Goal: Information Seeking & Learning: Learn about a topic

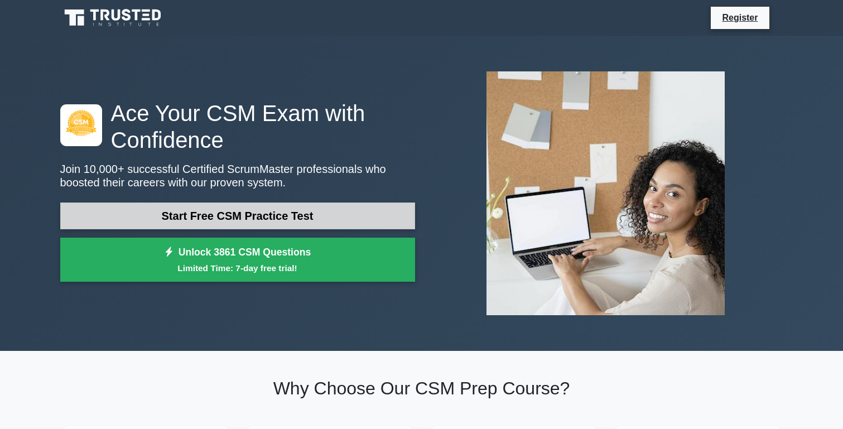
click at [318, 215] on link "Start Free CSM Practice Test" at bounding box center [237, 215] width 355 height 27
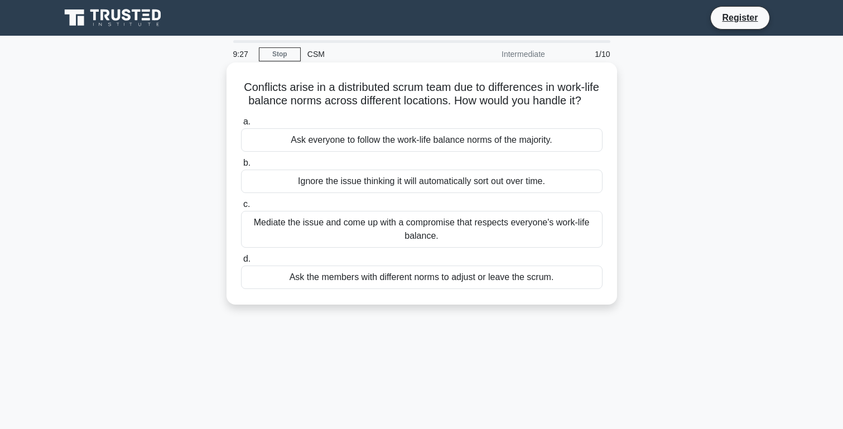
click at [349, 235] on div "Mediate the issue and come up with a compromise that respects everyone's work-l…" at bounding box center [421, 229] width 361 height 37
click at [241, 208] on input "c. Mediate the issue and come up with a compromise that respects everyone's wor…" at bounding box center [241, 204] width 0 height 7
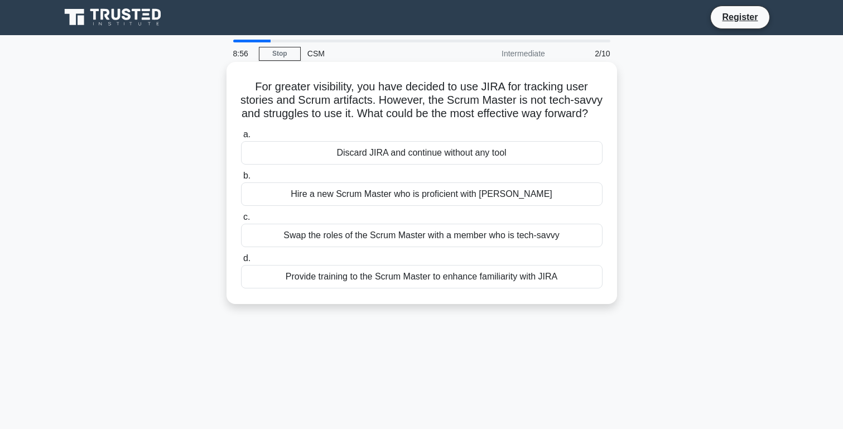
scroll to position [1, 0]
click at [368, 288] on div "Provide training to the Scrum Master to enhance familiarity with JIRA" at bounding box center [421, 276] width 361 height 23
click at [241, 262] on input "d. Provide training to the Scrum Master to enhance familiarity with JIRA" at bounding box center [241, 258] width 0 height 7
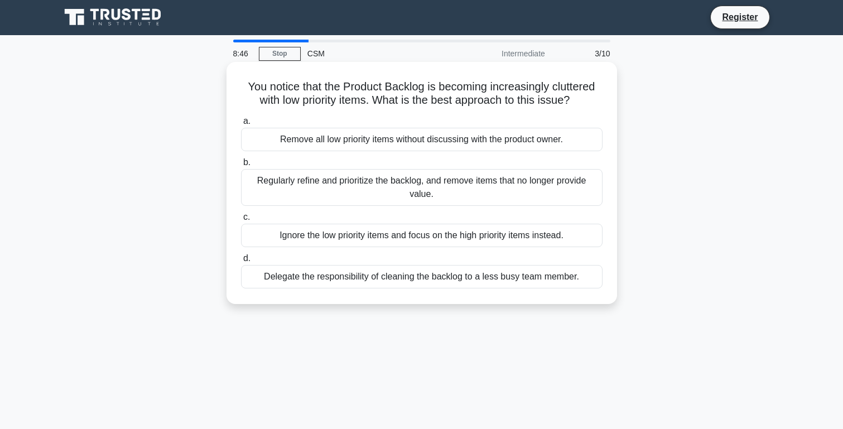
scroll to position [0, 0]
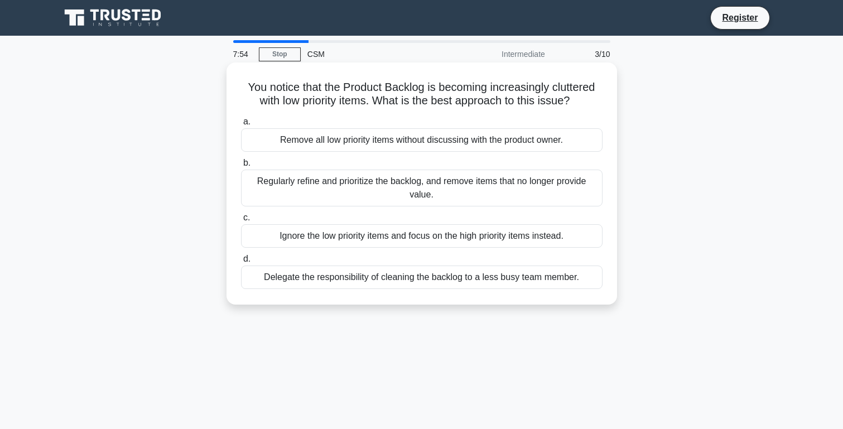
click at [401, 195] on div "Regularly refine and prioritize the backlog, and remove items that no longer pr…" at bounding box center [421, 188] width 361 height 37
click at [241, 167] on input "b. Regularly refine and prioritize the backlog, and remove items that no longer…" at bounding box center [241, 162] width 0 height 7
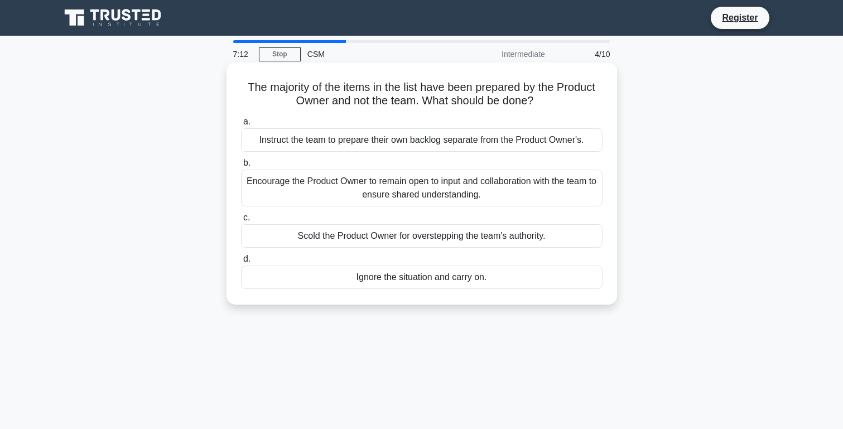
click at [462, 188] on div "Encourage the Product Owner to remain open to input and collaboration with the …" at bounding box center [421, 188] width 361 height 37
click at [241, 167] on input "b. Encourage the Product Owner to remain open to input and collaboration with t…" at bounding box center [241, 162] width 0 height 7
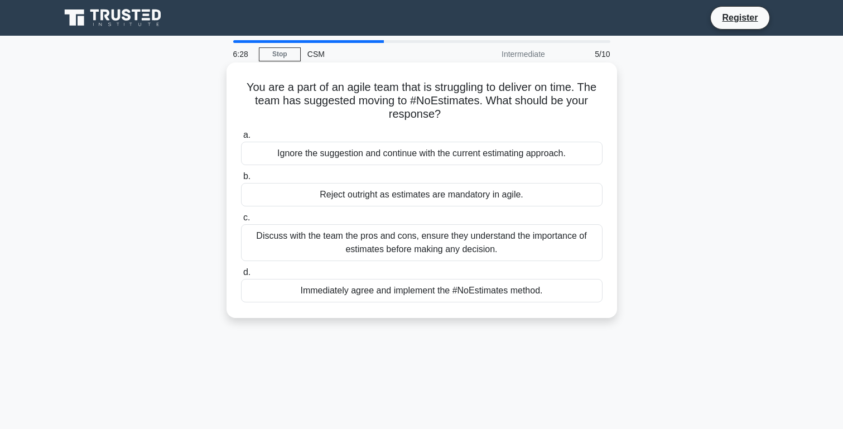
click at [432, 253] on div "Discuss with the team the pros and cons, ensure they understand the importance …" at bounding box center [421, 242] width 361 height 37
click at [241, 221] on input "c. Discuss with the team the pros and cons, ensure they understand the importan…" at bounding box center [241, 217] width 0 height 7
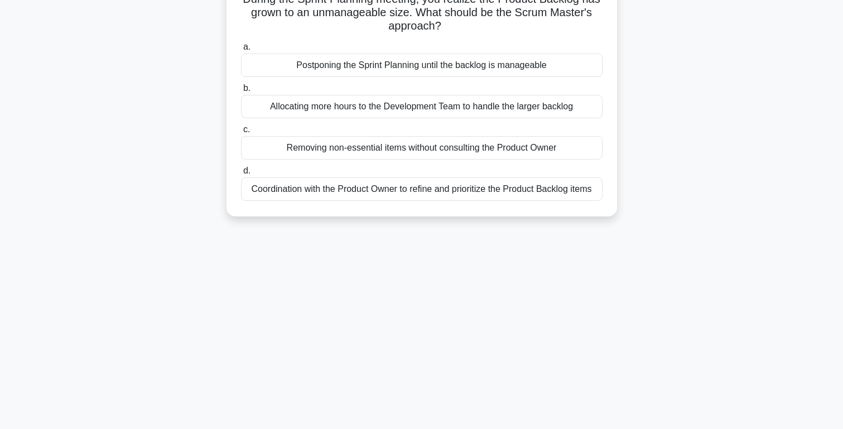
scroll to position [88, 0]
click at [462, 189] on div "Coordination with the Product Owner to refine and prioritize the Product Backlo…" at bounding box center [421, 188] width 361 height 23
click at [241, 175] on input "d. Coordination with the Product Owner to refine and prioritize the Product Bac…" at bounding box center [241, 170] width 0 height 7
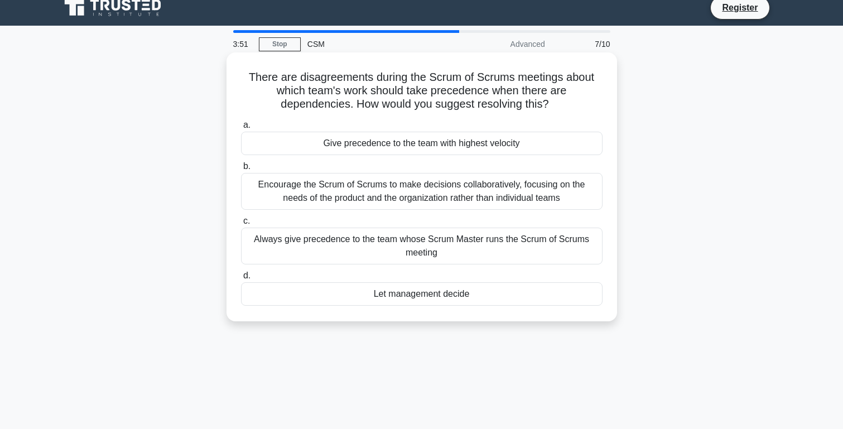
scroll to position [0, 0]
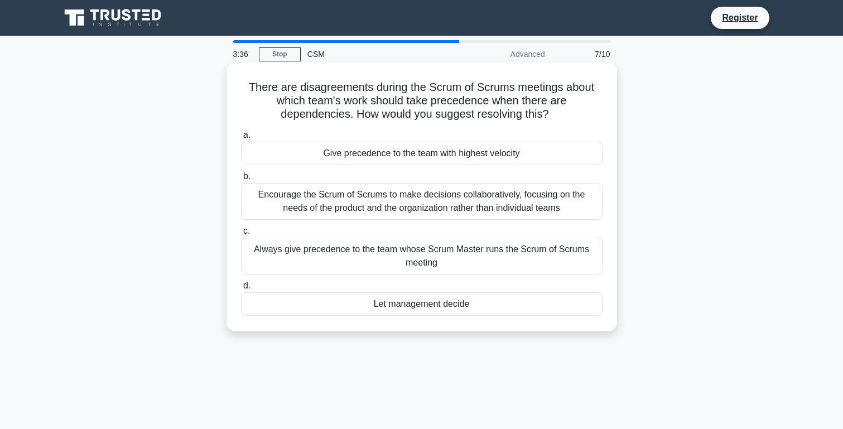
click at [365, 208] on div "Encourage the Scrum of Scrums to make decisions collaboratively, focusing on th…" at bounding box center [421, 201] width 361 height 37
click at [241, 180] on input "b. Encourage the Scrum of Scrums to make decisions collaboratively, focusing on…" at bounding box center [241, 176] width 0 height 7
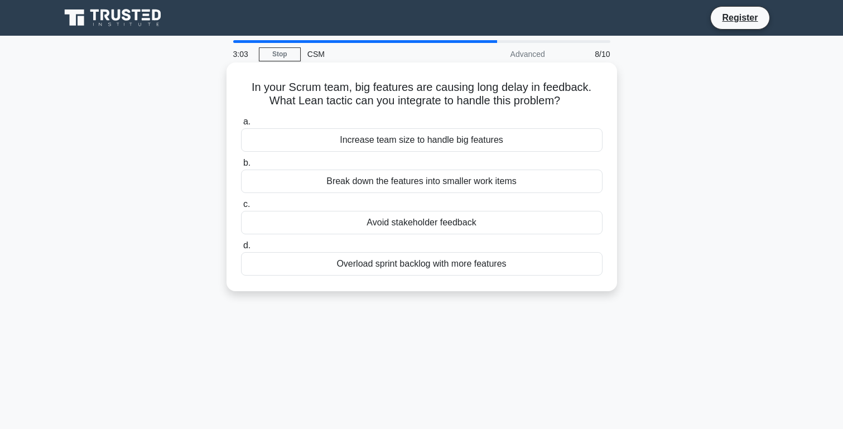
click at [398, 184] on div "Break down the features into smaller work items" at bounding box center [421, 181] width 361 height 23
click at [241, 167] on input "b. Break down the features into smaller work items" at bounding box center [241, 162] width 0 height 7
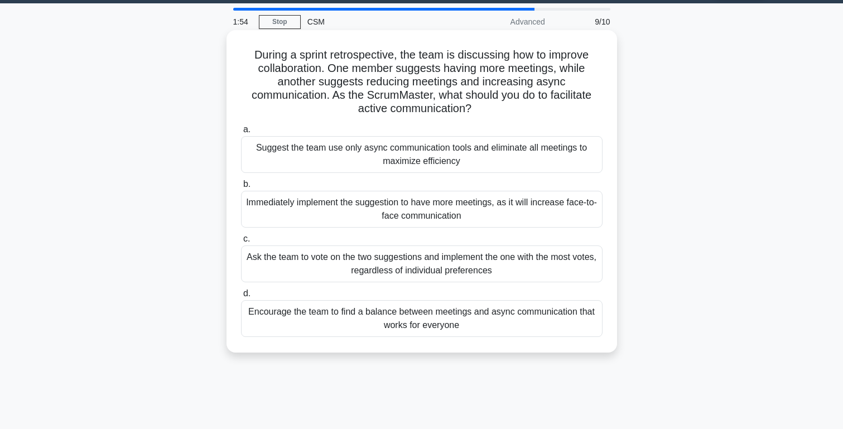
scroll to position [32, 0]
click at [436, 317] on div "Encourage the team to find a balance between meetings and async communication t…" at bounding box center [421, 318] width 361 height 37
click at [241, 297] on input "d. Encourage the team to find a balance between meetings and async communicatio…" at bounding box center [241, 293] width 0 height 7
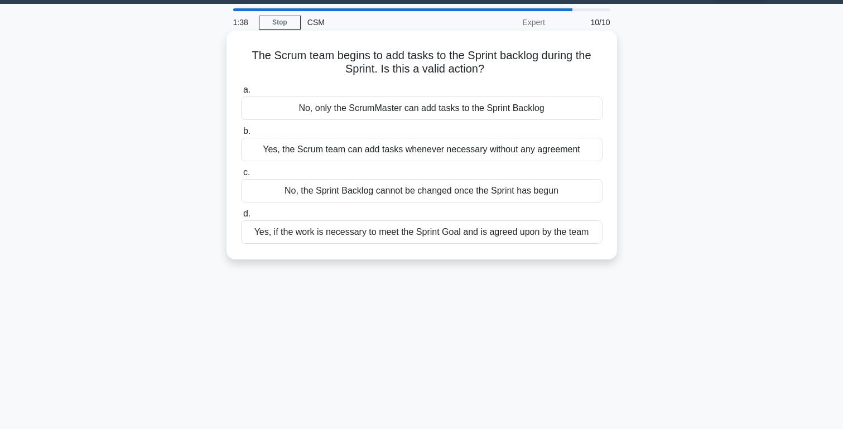
scroll to position [32, 0]
click at [391, 150] on div "Yes, the Scrum team can add tasks whenever necessary without any agreement" at bounding box center [421, 149] width 361 height 23
click at [241, 135] on input "b. Yes, the Scrum team can add tasks whenever necessary without any agreement" at bounding box center [241, 131] width 0 height 7
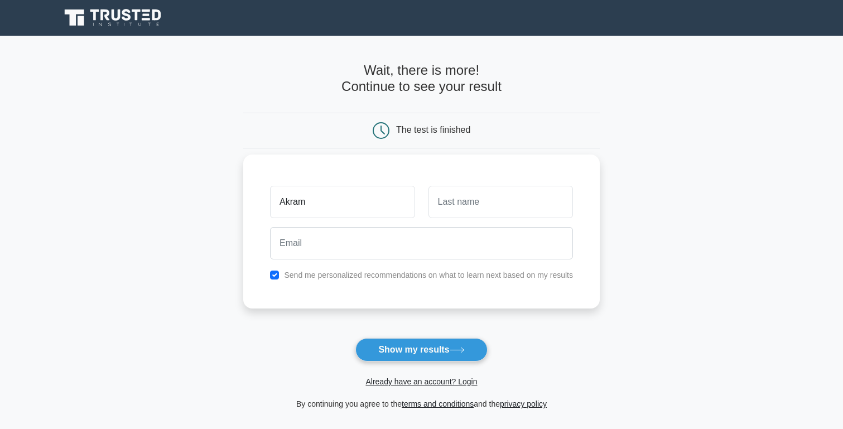
type input "Akram"
click at [521, 212] on input "text" at bounding box center [500, 202] width 144 height 32
type input "khan"
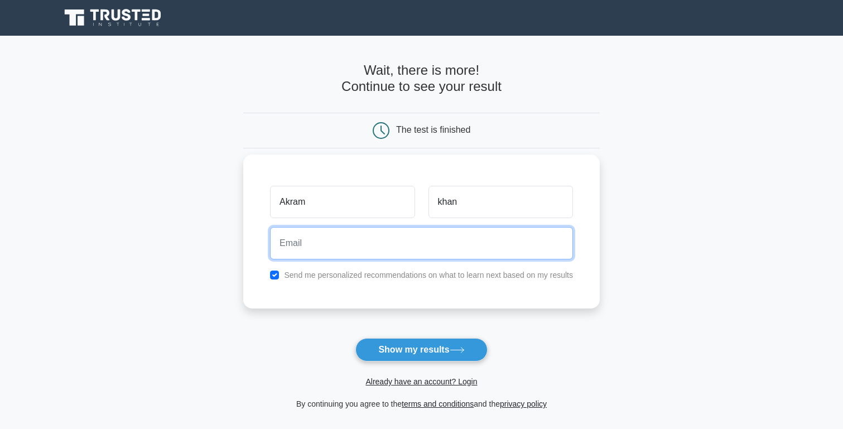
click at [381, 244] on input "email" at bounding box center [421, 243] width 303 height 32
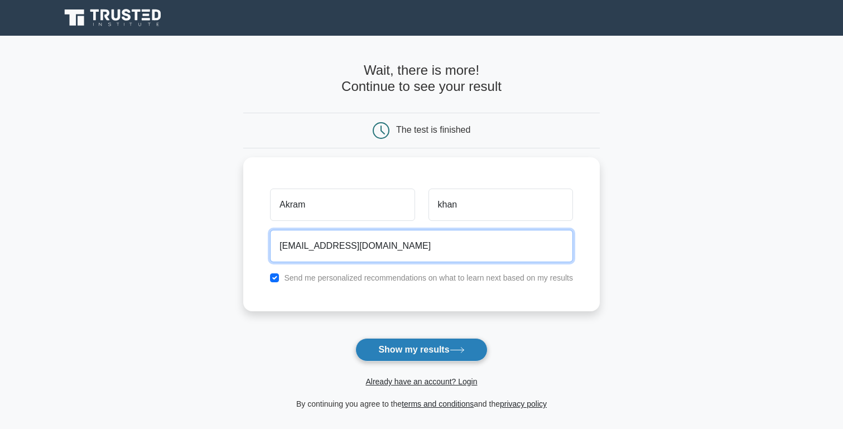
type input "[EMAIL_ADDRESS][DOMAIN_NAME]"
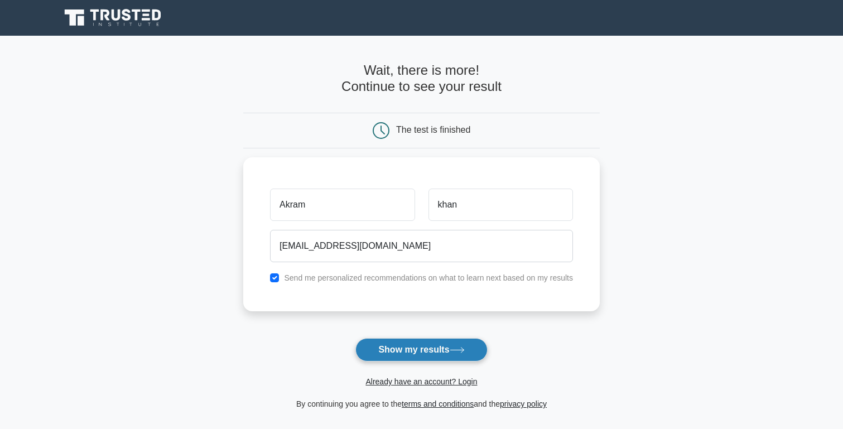
click at [419, 355] on button "Show my results" at bounding box center [421, 349] width 132 height 23
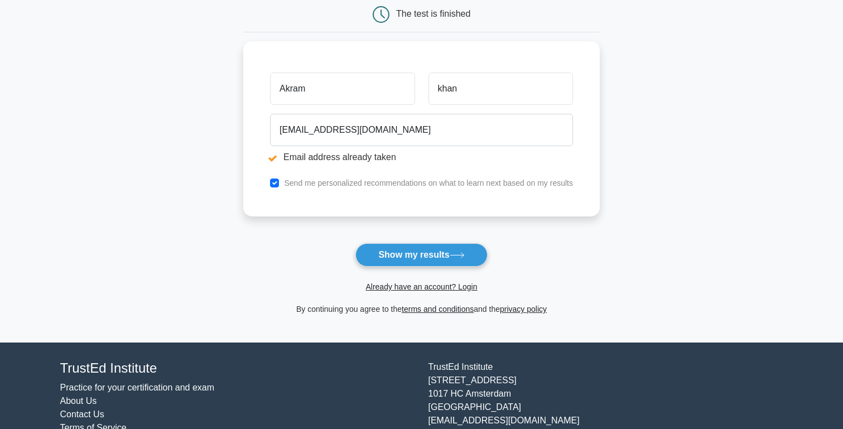
scroll to position [158, 0]
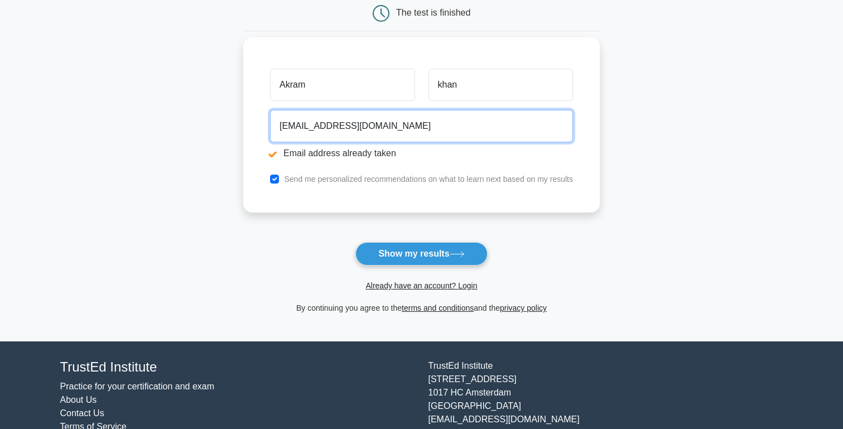
drag, startPoint x: 324, startPoint y: 125, endPoint x: 256, endPoint y: 120, distance: 68.2
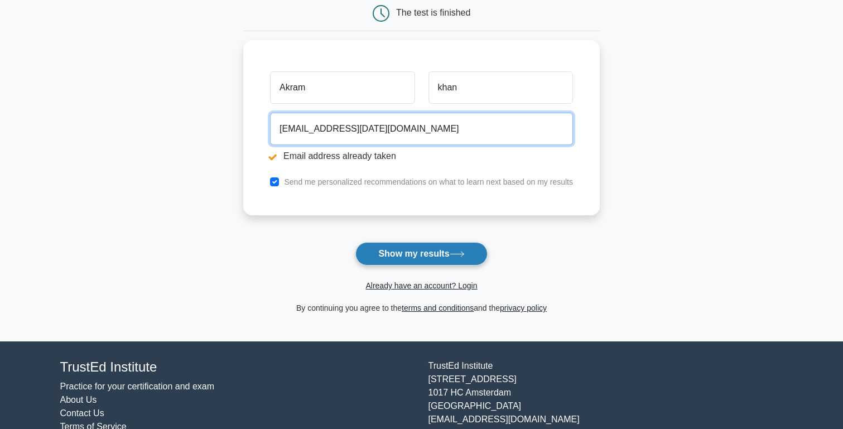
type input "akram.april9@gmail.com"
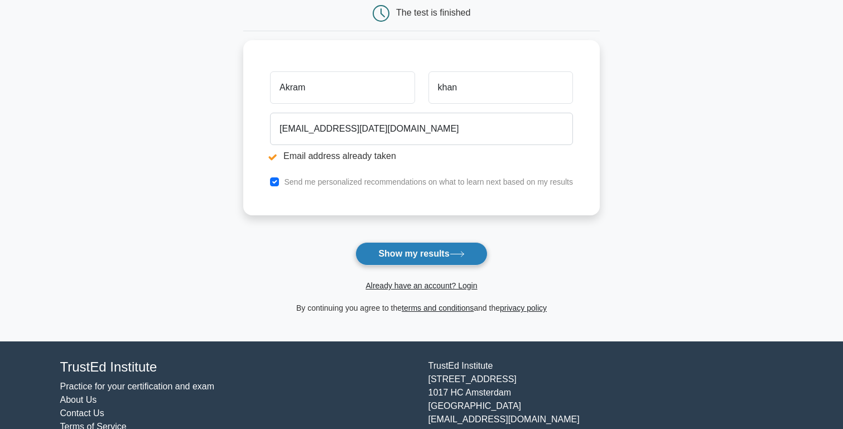
click at [404, 253] on button "Show my results" at bounding box center [421, 253] width 132 height 23
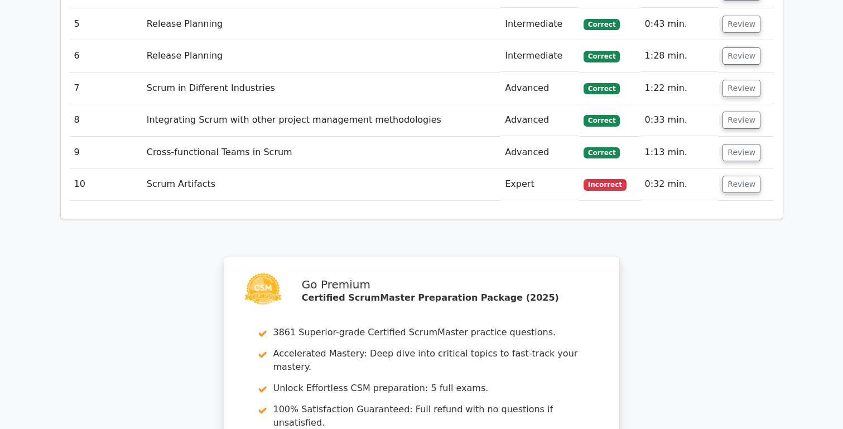
scroll to position [1618, 0]
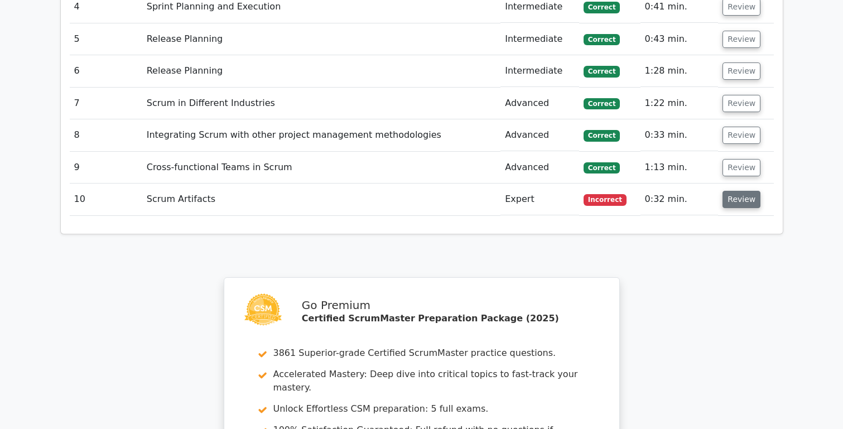
click at [739, 191] on button "Review" at bounding box center [741, 199] width 38 height 17
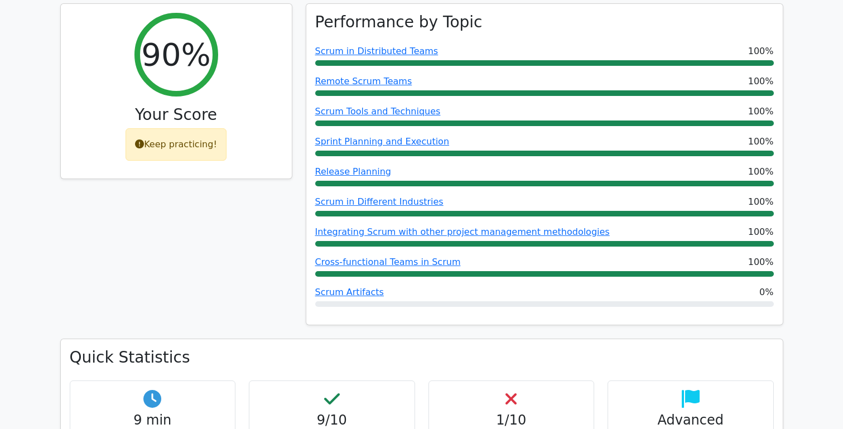
scroll to position [162, 0]
